Goal: Navigation & Orientation: Find specific page/section

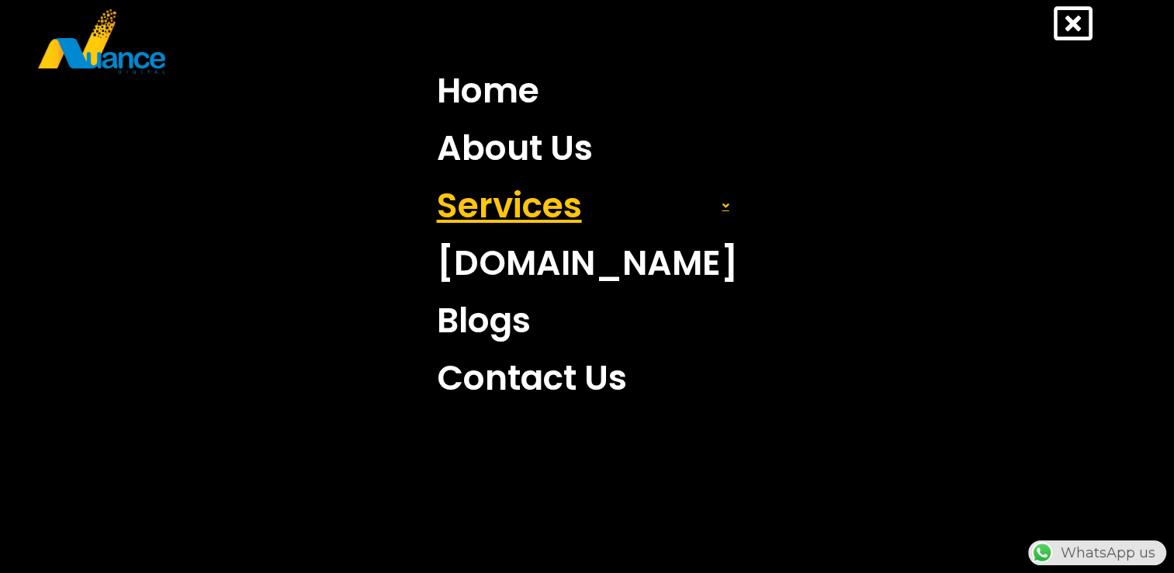
click at [544, 209] on link "Services" at bounding box center [587, 205] width 324 height 57
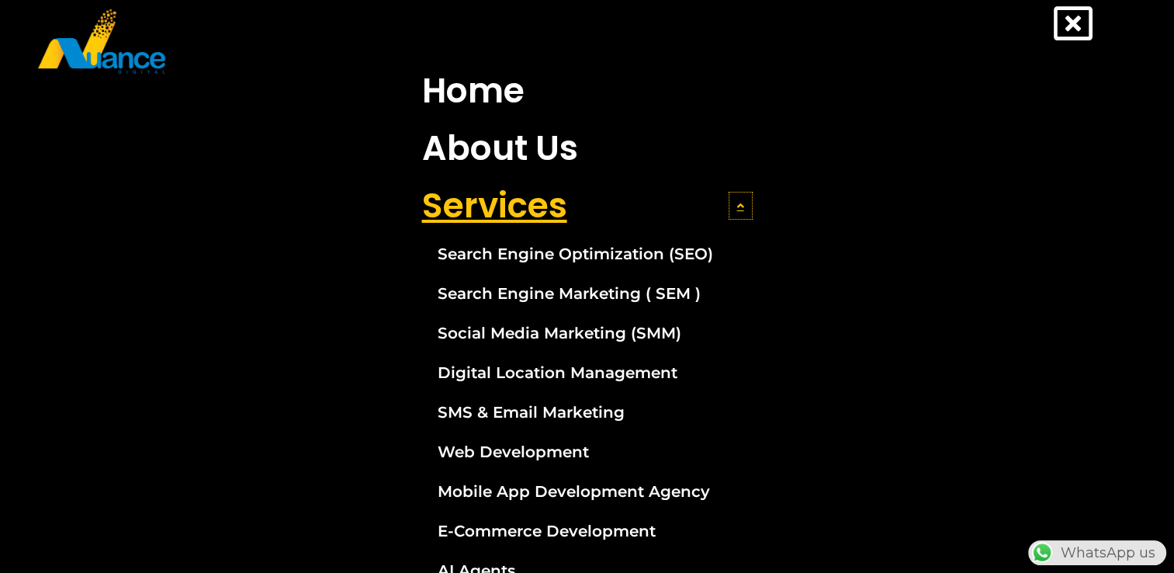
click at [737, 207] on icon at bounding box center [740, 205] width 7 height 11
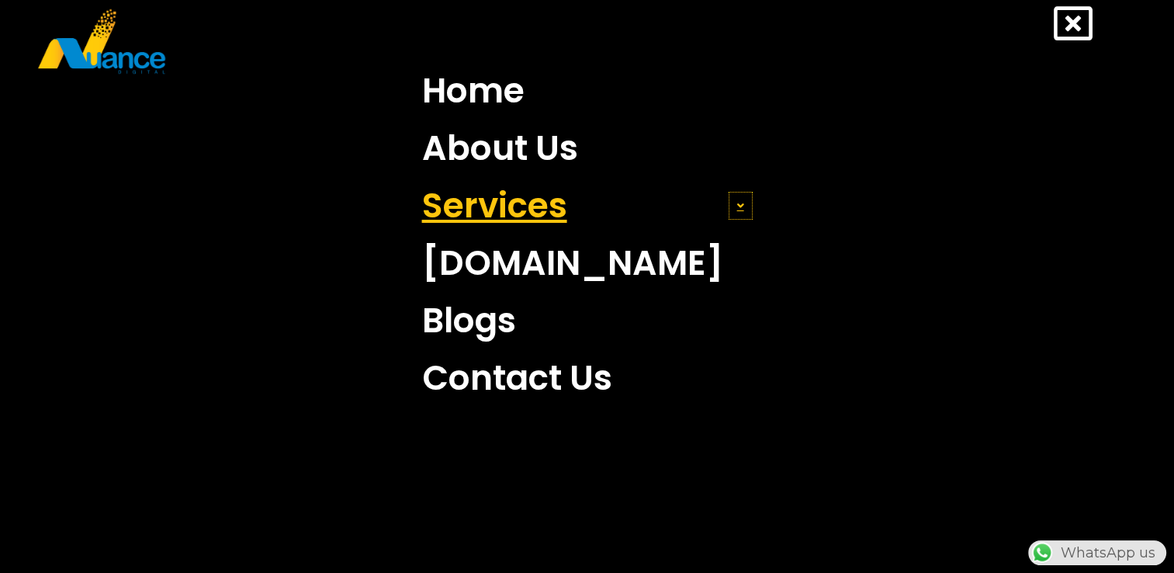
click at [737, 208] on icon at bounding box center [740, 205] width 7 height 11
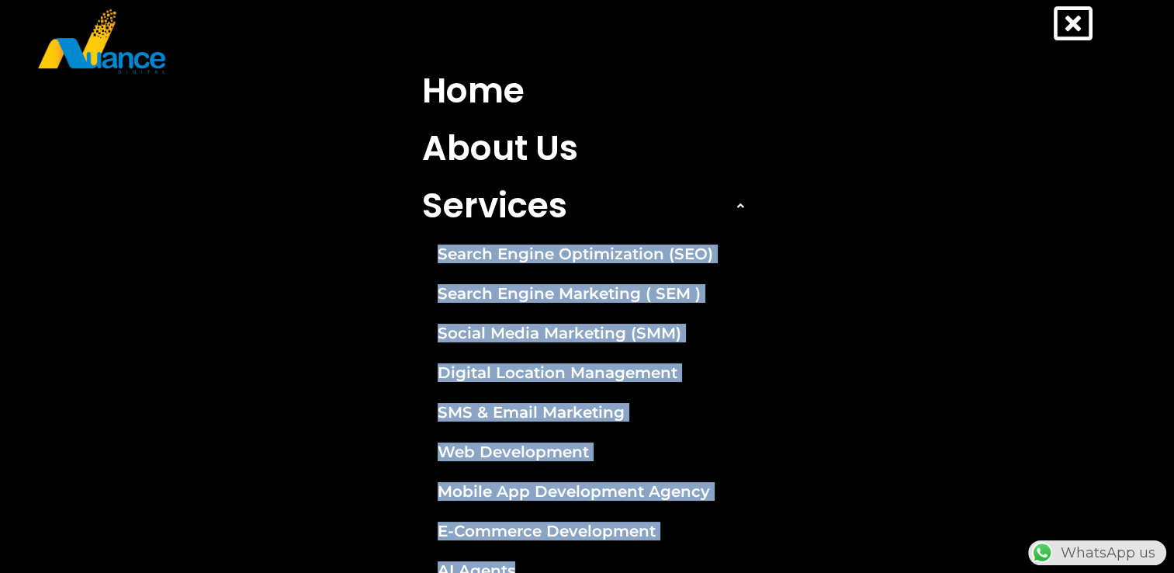
scroll to position [289, 0]
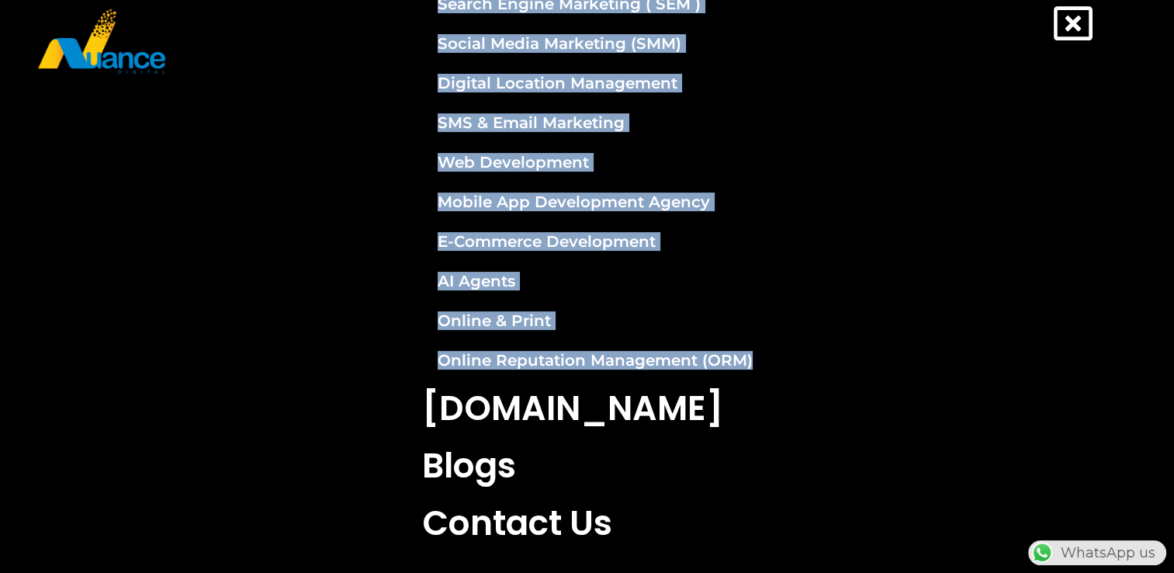
drag, startPoint x: 387, startPoint y: 233, endPoint x: 798, endPoint y: 353, distance: 427.8
click at [798, 353] on nav "Home About Us Services Search Engine Optimization (SEO) Search Engine Marketing…" at bounding box center [587, 162] width 1128 height 779
copy li "Search Engine Optimization (SEO) Search Engine Marketing ( SEM ) Social Media M…"
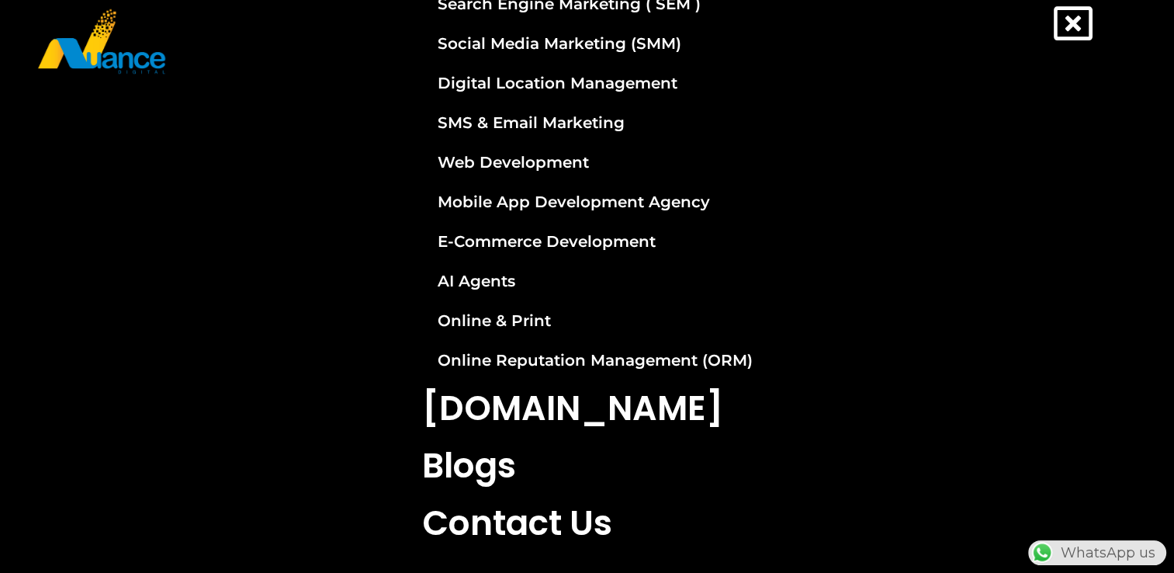
click at [1080, 36] on icon at bounding box center [1073, 23] width 39 height 39
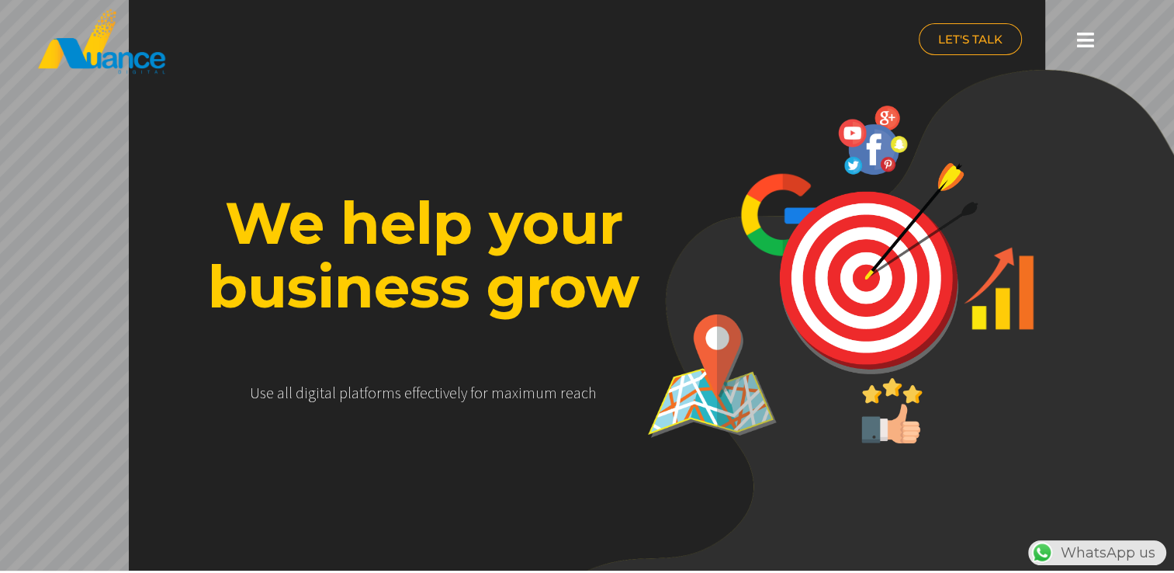
click at [1093, 36] on icon at bounding box center [1085, 39] width 17 height 19
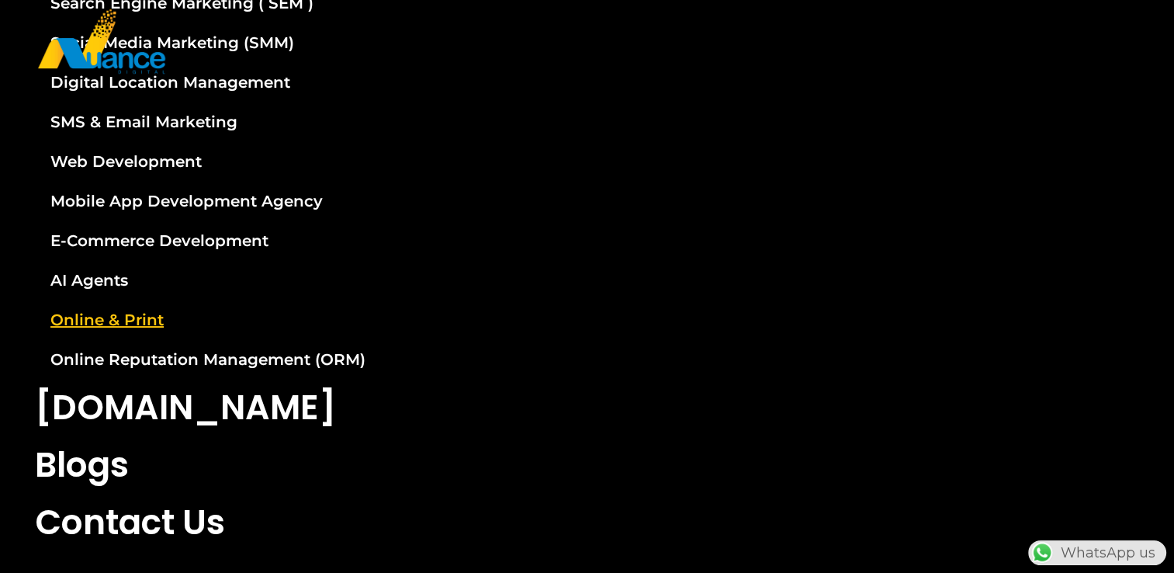
click at [544, 335] on link "Online & Print" at bounding box center [587, 319] width 1128 height 39
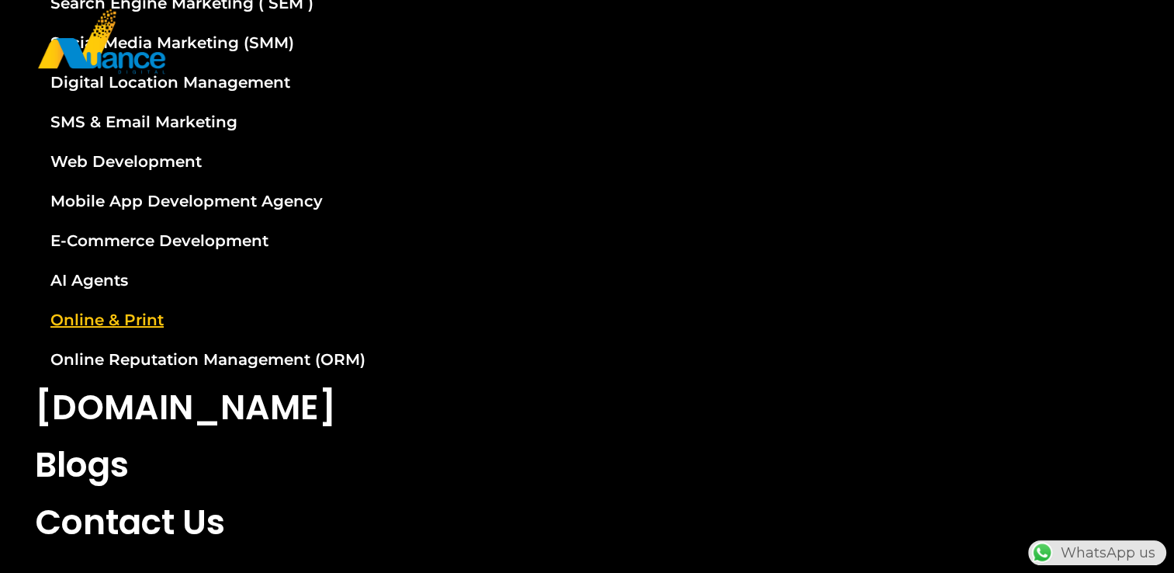
click at [544, 335] on link "Online & Print" at bounding box center [587, 319] width 1128 height 39
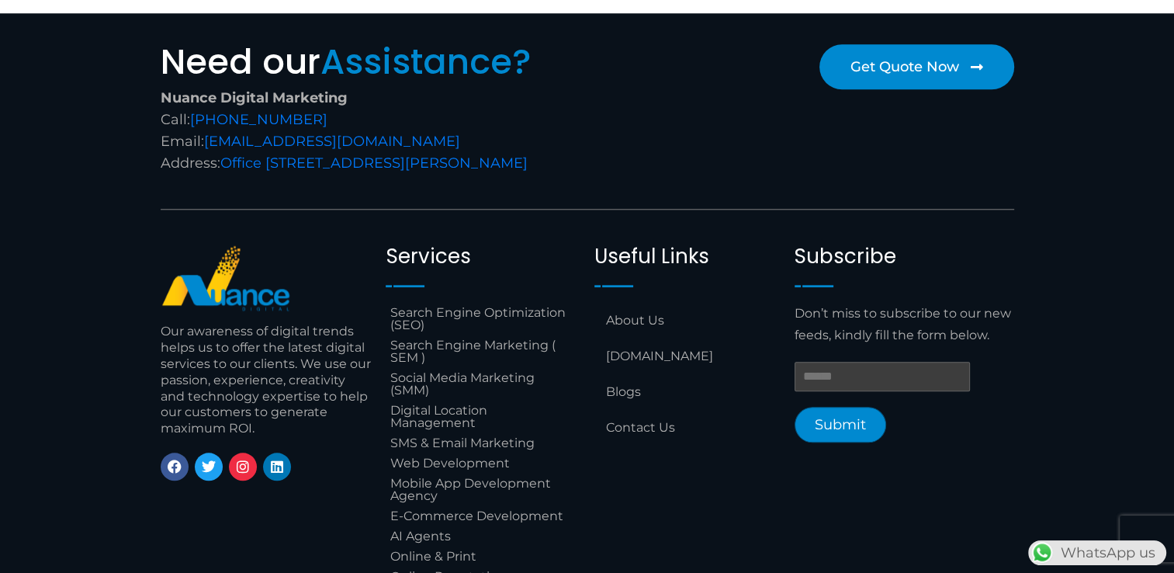
scroll to position [1687, 0]
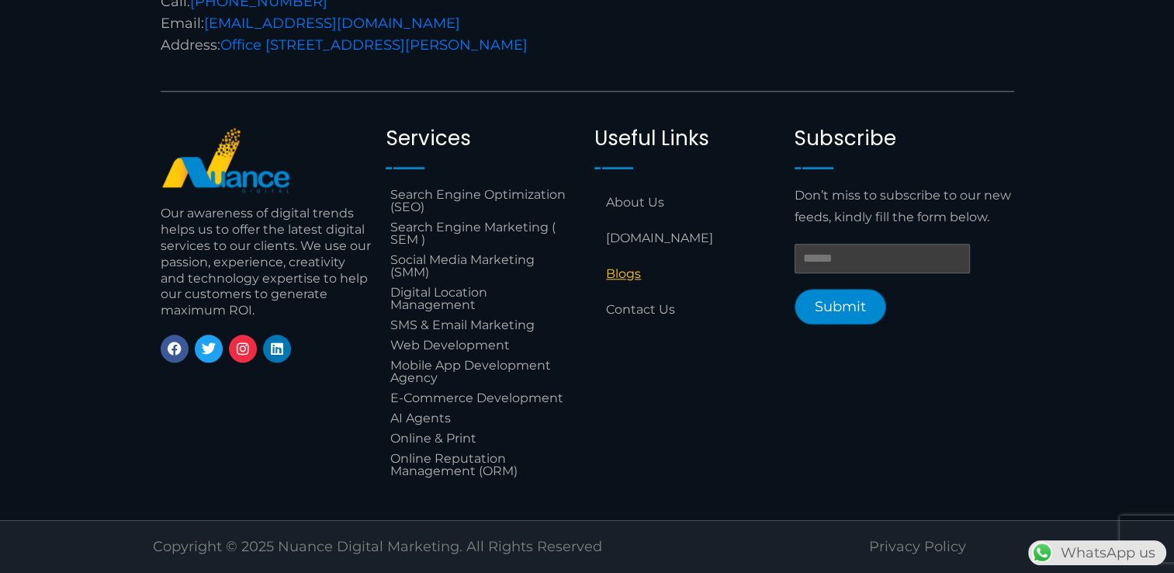
click at [618, 283] on link "Blogs" at bounding box center [686, 274] width 185 height 36
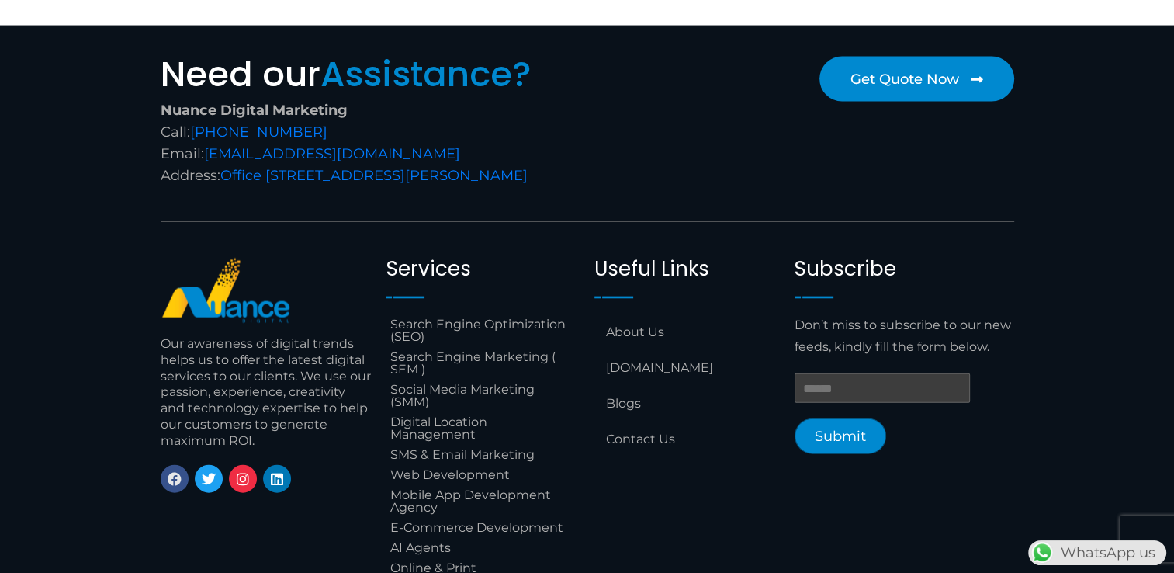
click at [177, 465] on link "Facebook" at bounding box center [175, 479] width 28 height 28
click at [204, 472] on icon at bounding box center [209, 479] width 14 height 14
click at [247, 472] on icon at bounding box center [243, 479] width 14 height 14
click at [274, 472] on icon at bounding box center [277, 479] width 14 height 14
click at [639, 314] on link "About Us" at bounding box center [686, 332] width 185 height 36
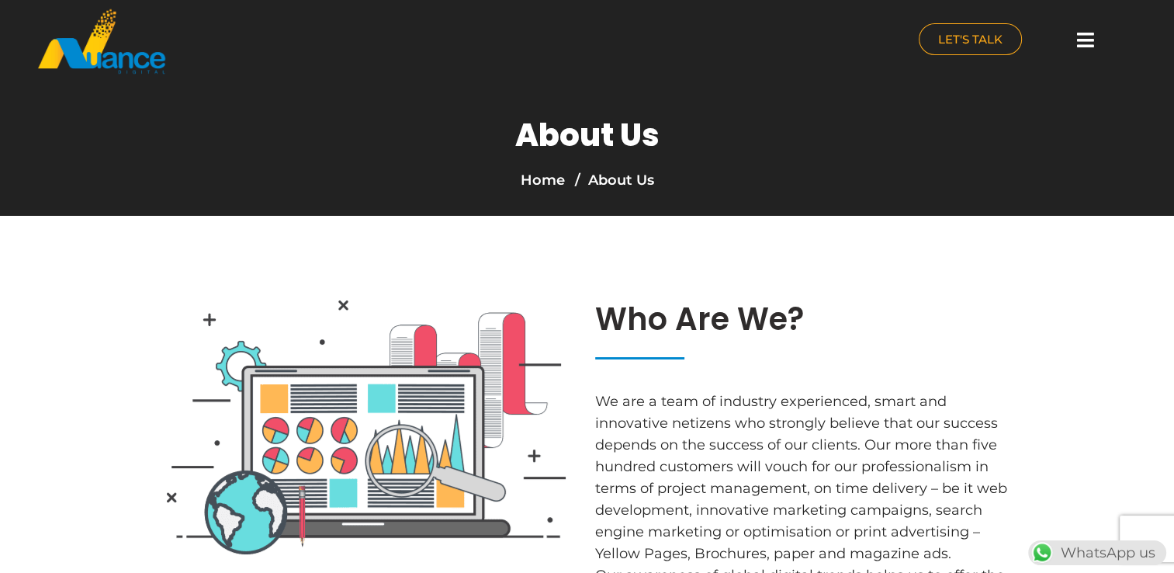
click at [1093, 39] on icon at bounding box center [1085, 39] width 17 height 19
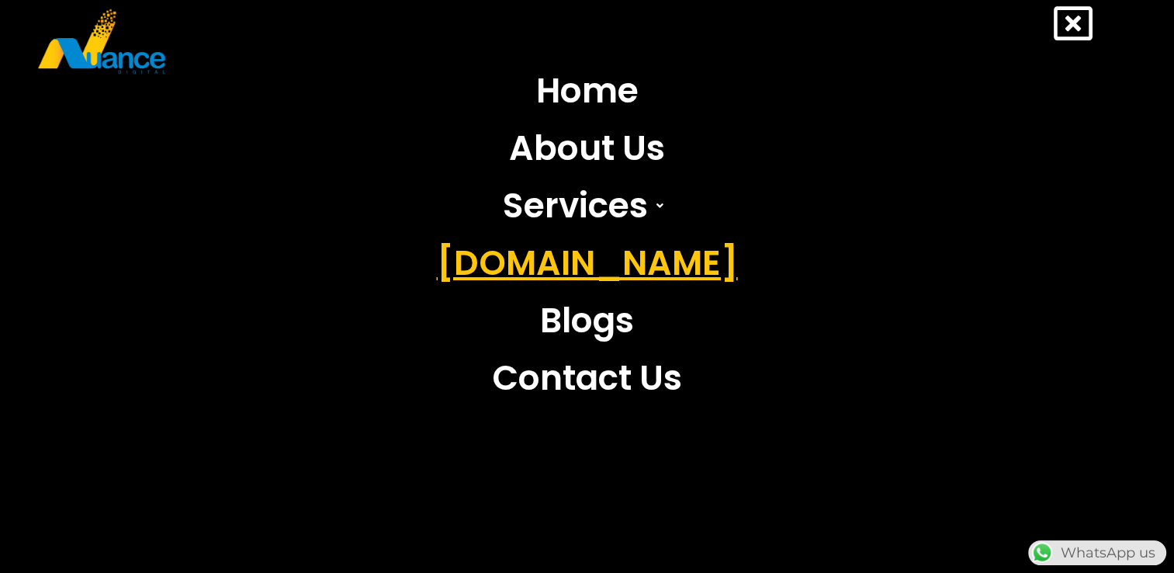
click at [683, 253] on link "[DOMAIN_NAME]" at bounding box center [587, 262] width 324 height 57
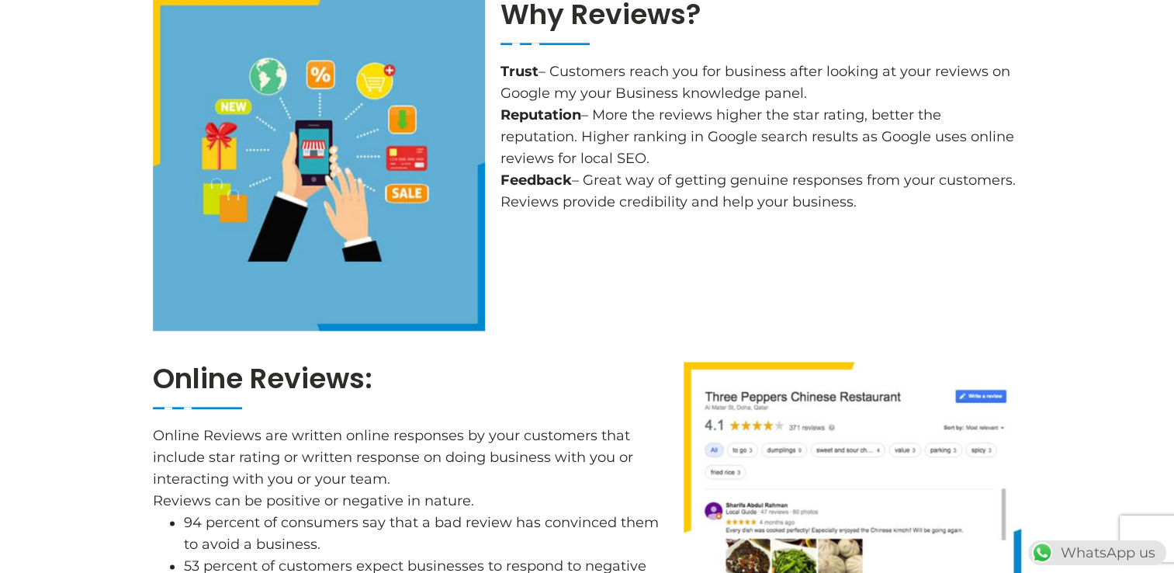
scroll to position [1881, 0]
